Goal: Information Seeking & Learning: Learn about a topic

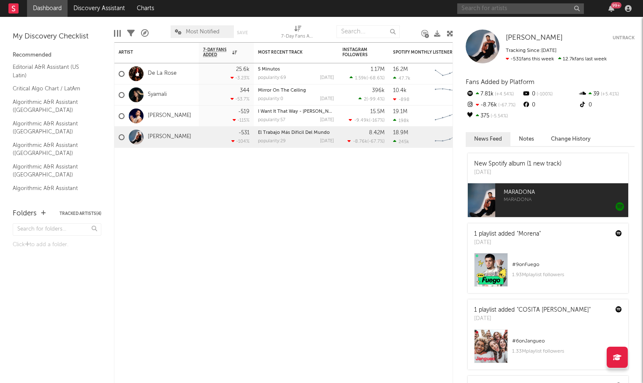
click at [452, 11] on input "text" at bounding box center [520, 8] width 127 height 11
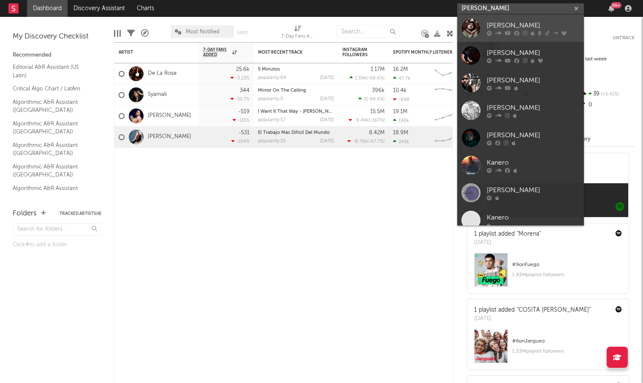
type input "[PERSON_NAME]"
click at [452, 26] on div "[PERSON_NAME]" at bounding box center [533, 25] width 93 height 10
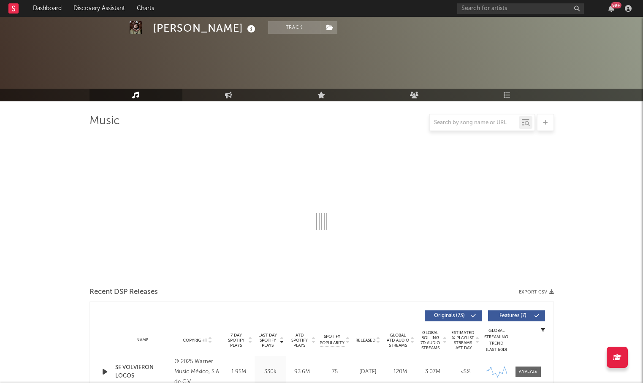
select select "6m"
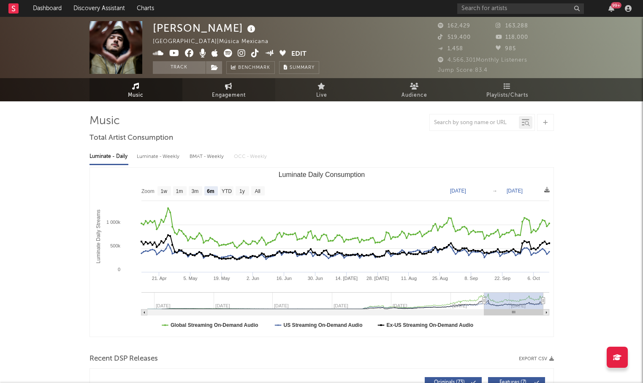
click at [224, 84] on link "Engagement" at bounding box center [228, 89] width 93 height 23
select select "1w"
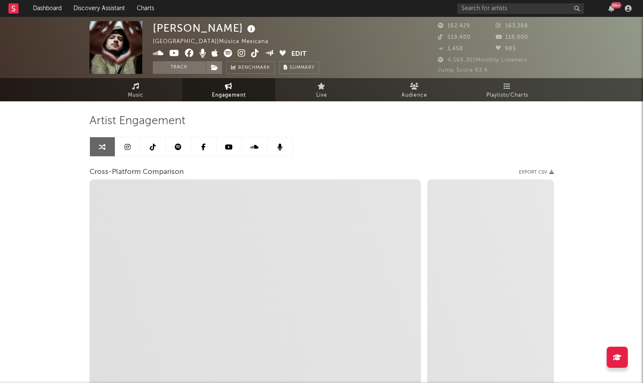
click at [132, 154] on link at bounding box center [127, 146] width 25 height 19
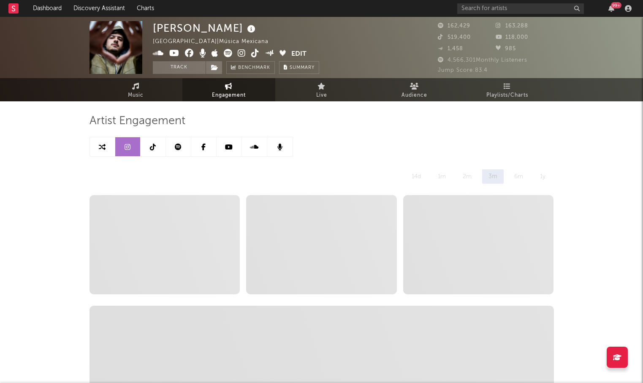
select select "6m"
click at [163, 154] on link at bounding box center [153, 146] width 25 height 19
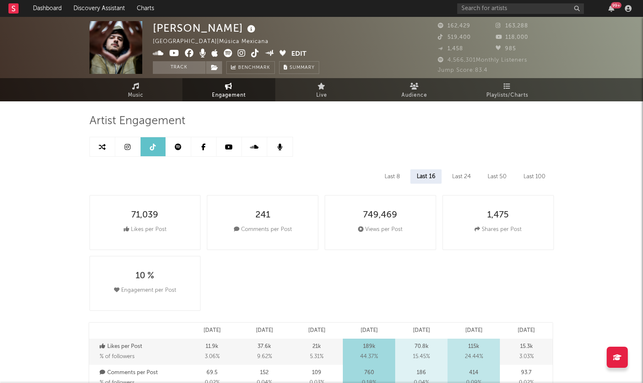
click at [177, 152] on link at bounding box center [178, 146] width 25 height 19
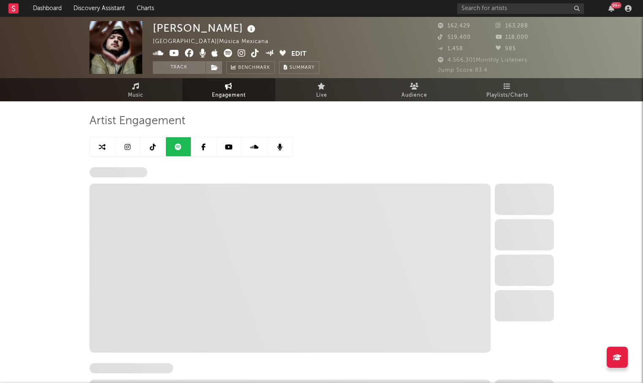
select select "6m"
select select "1w"
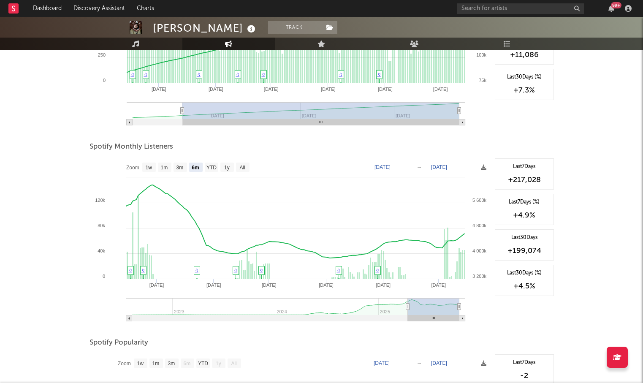
scroll to position [227, 0]
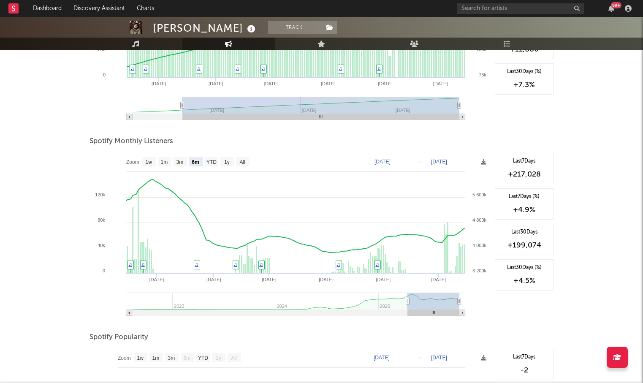
click at [218, 164] on rect at bounding box center [289, 237] width 401 height 169
click at [211, 163] on text "YTD" at bounding box center [211, 162] width 10 height 6
select select "YTD"
type input "[DATE]"
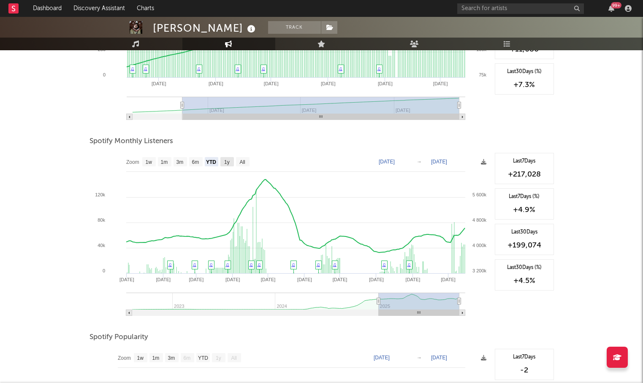
click at [229, 164] on text "1y" at bounding box center [226, 162] width 5 height 6
select select "1y"
type input "[DATE]"
